Goal: Task Accomplishment & Management: Manage account settings

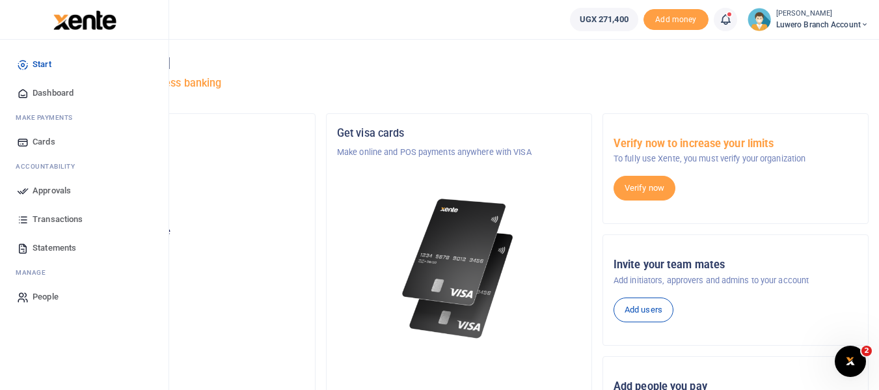
click at [45, 191] on span "Approvals" at bounding box center [52, 190] width 38 height 13
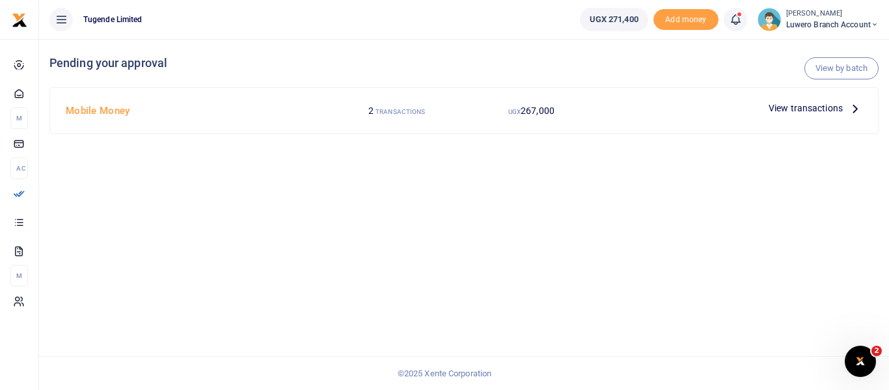
click at [857, 108] on icon at bounding box center [855, 108] width 14 height 14
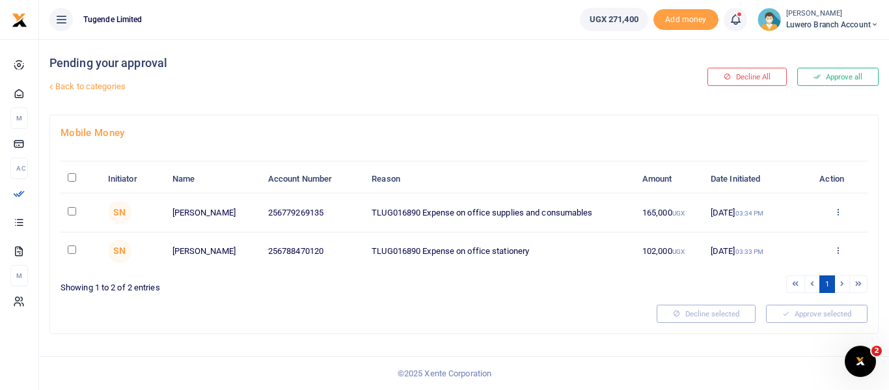
click at [837, 215] on icon at bounding box center [837, 211] width 8 height 9
click at [784, 232] on link "Approve" at bounding box center [789, 233] width 103 height 18
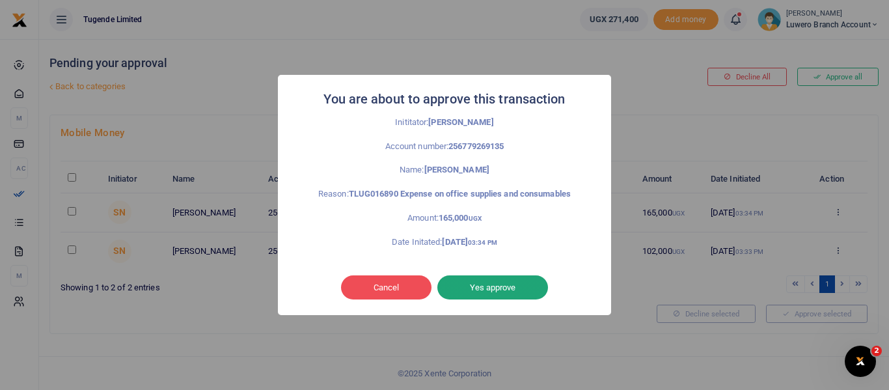
click at [507, 286] on button "Yes approve" at bounding box center [492, 287] width 111 height 25
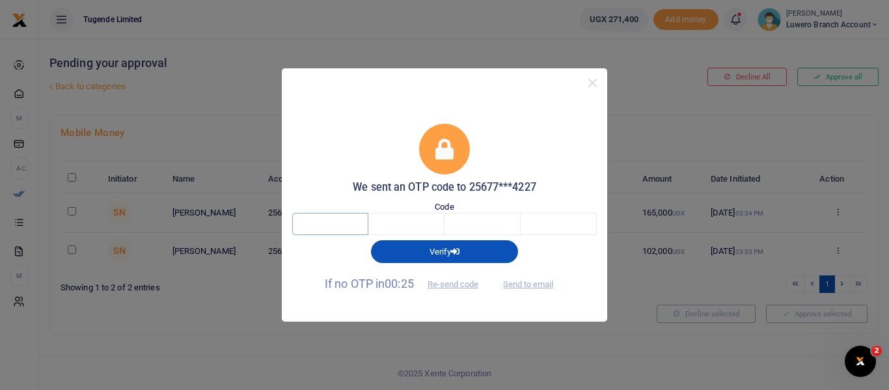
click at [337, 221] on input "text" at bounding box center [330, 224] width 76 height 22
type input "2"
type input "5"
type input "4"
type input "7"
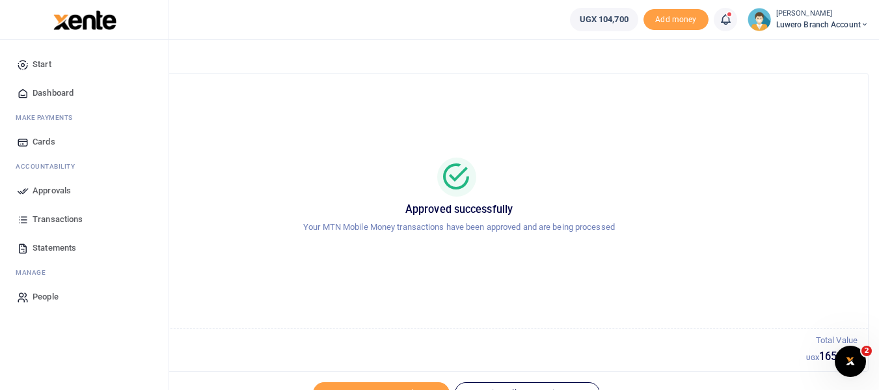
click at [52, 190] on span "Approvals" at bounding box center [52, 190] width 38 height 13
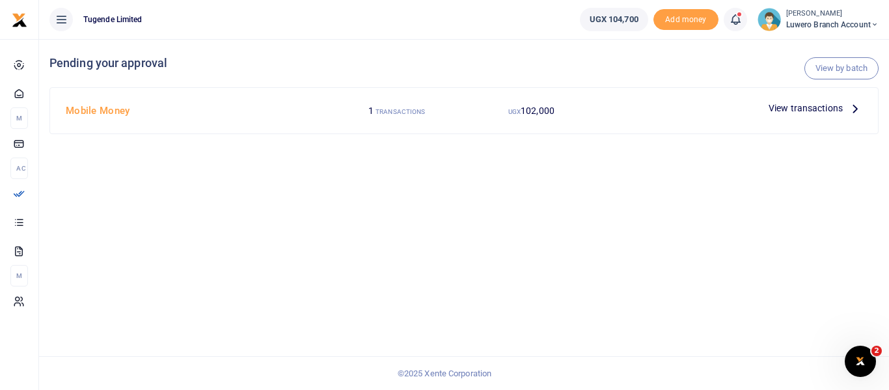
click at [857, 107] on icon at bounding box center [855, 108] width 14 height 14
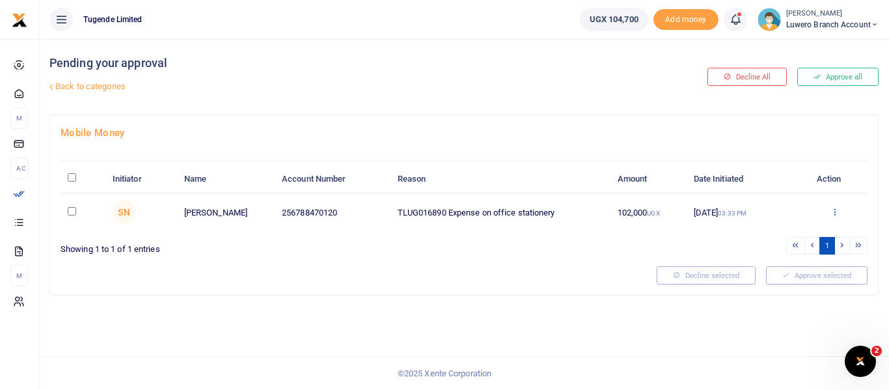
click at [836, 211] on icon at bounding box center [834, 211] width 8 height 9
click at [777, 233] on link "Approve" at bounding box center [787, 233] width 103 height 18
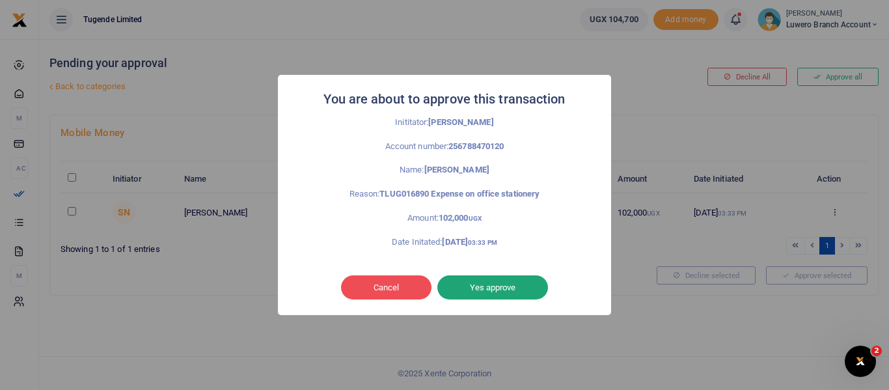
click at [500, 285] on button "Yes approve" at bounding box center [492, 287] width 111 height 25
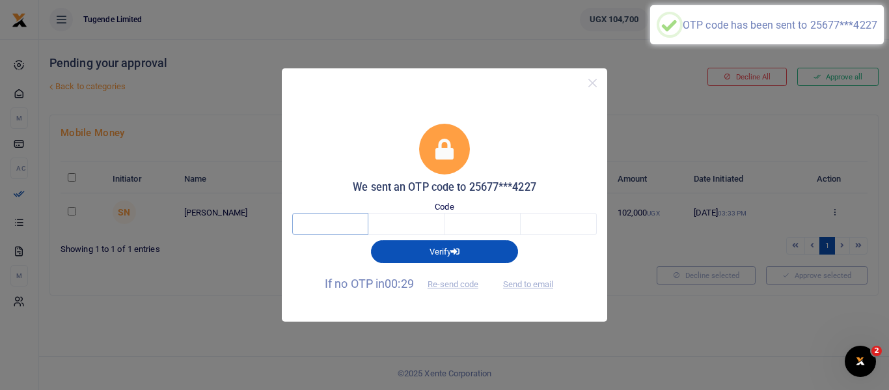
click at [338, 226] on input "text" at bounding box center [330, 224] width 76 height 22
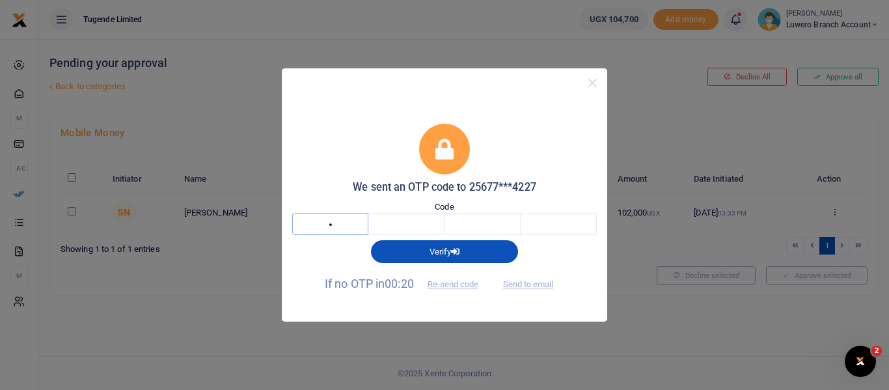
type input "3"
type input "2"
type input "6"
type input "1"
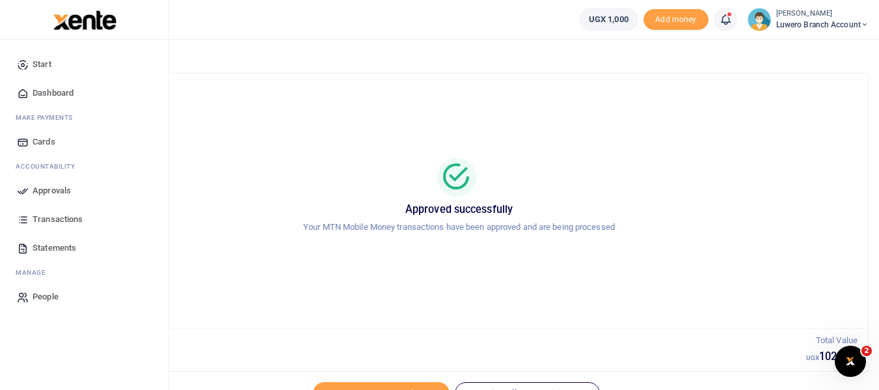
click at [59, 218] on span "Transactions" at bounding box center [58, 219] width 50 height 13
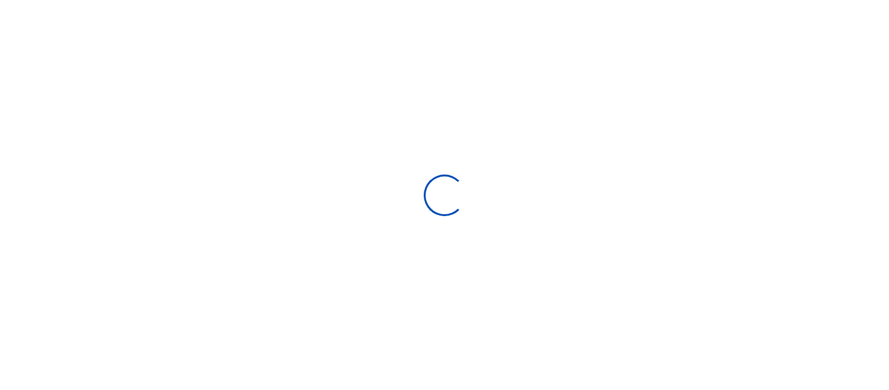
select select
type input "[DATE] - [DATE]"
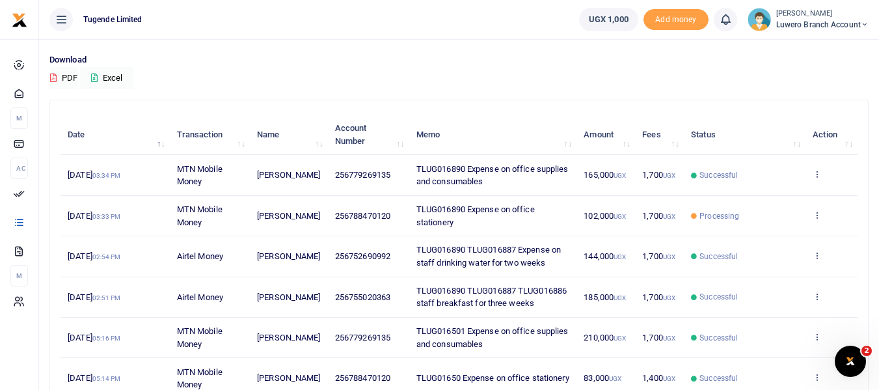
scroll to position [65, 0]
